Goal: Task Accomplishment & Management: Complete application form

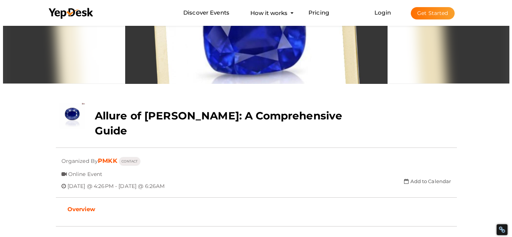
scroll to position [24, 0]
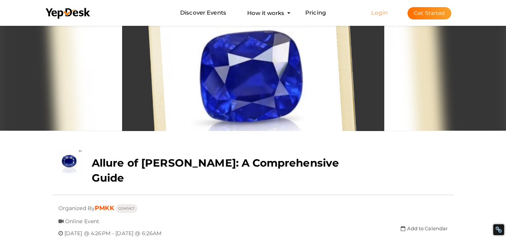
click at [380, 12] on link "Login" at bounding box center [379, 12] width 16 height 7
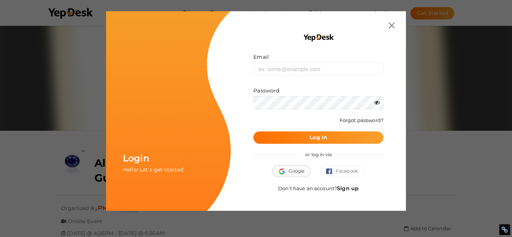
click at [299, 172] on span "Google" at bounding box center [291, 171] width 25 height 7
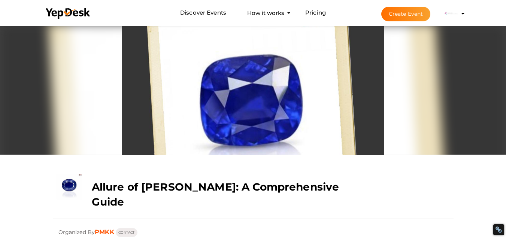
click at [449, 12] on img at bounding box center [451, 13] width 15 height 15
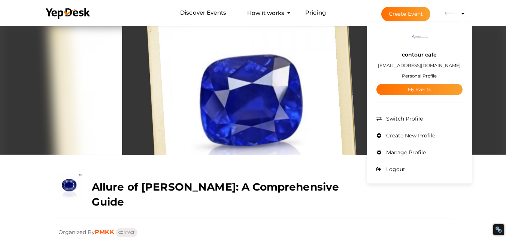
click at [449, 12] on img at bounding box center [451, 13] width 15 height 15
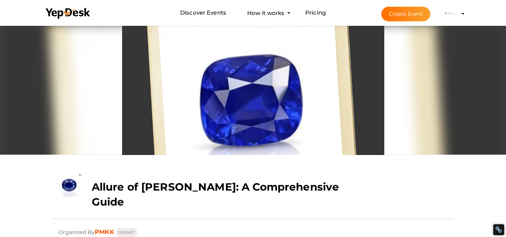
click at [403, 15] on button "Create Event" at bounding box center [406, 14] width 49 height 15
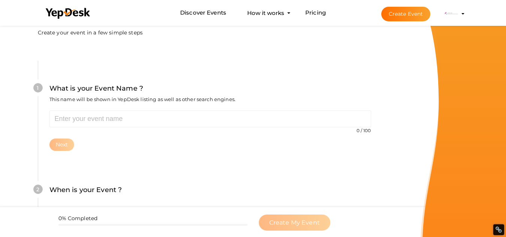
scroll to position [75, 0]
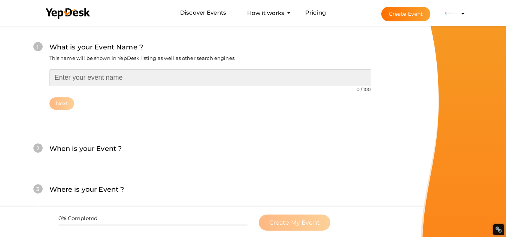
click at [147, 77] on input "text" at bounding box center [210, 77] width 322 height 17
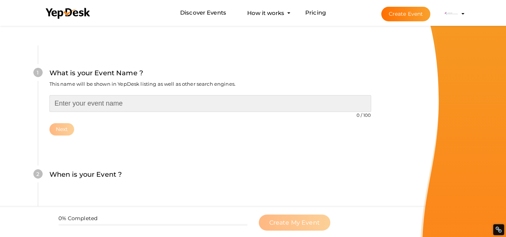
scroll to position [0, 0]
